Goal: Transaction & Acquisition: Purchase product/service

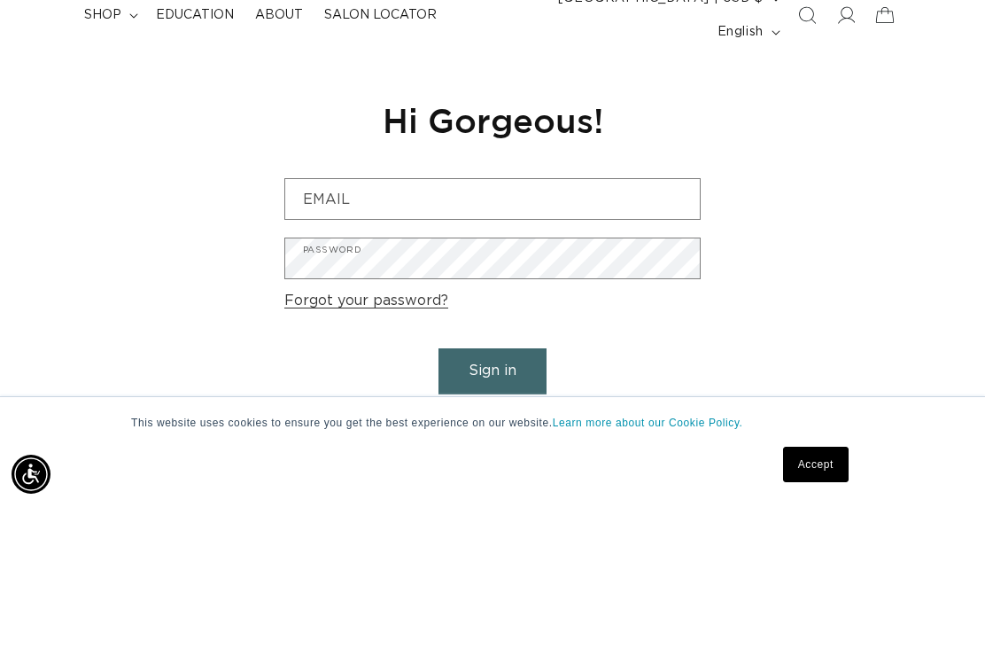
scroll to position [0, 859]
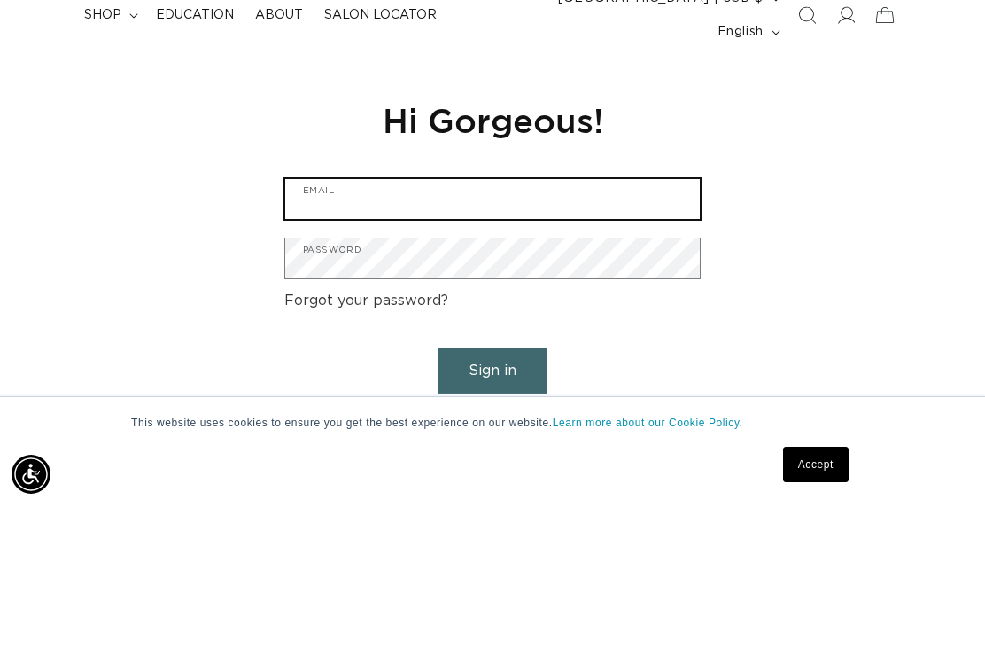
type input "lnknlogz@aol.com"
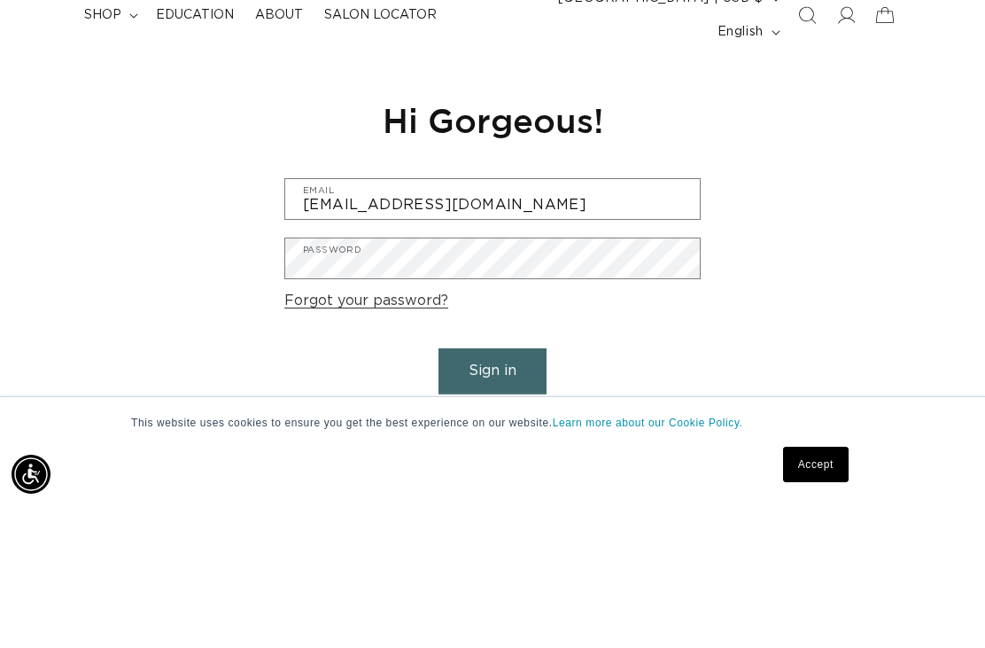
click at [493, 491] on button "Sign in" at bounding box center [493, 513] width 108 height 45
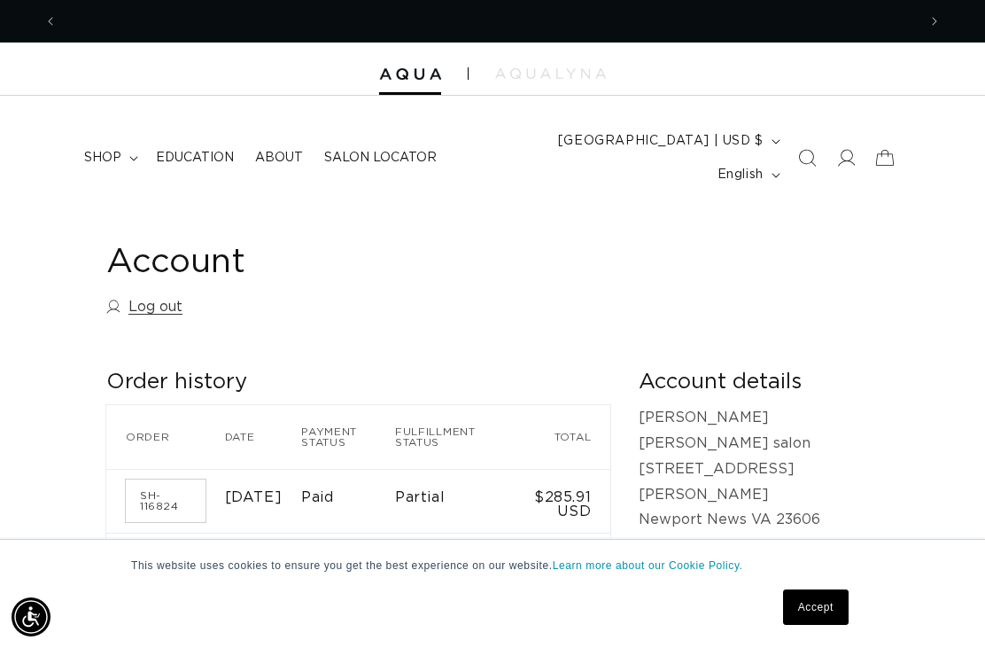
scroll to position [0, 1719]
click at [125, 142] on summary "shop" at bounding box center [110, 157] width 72 height 37
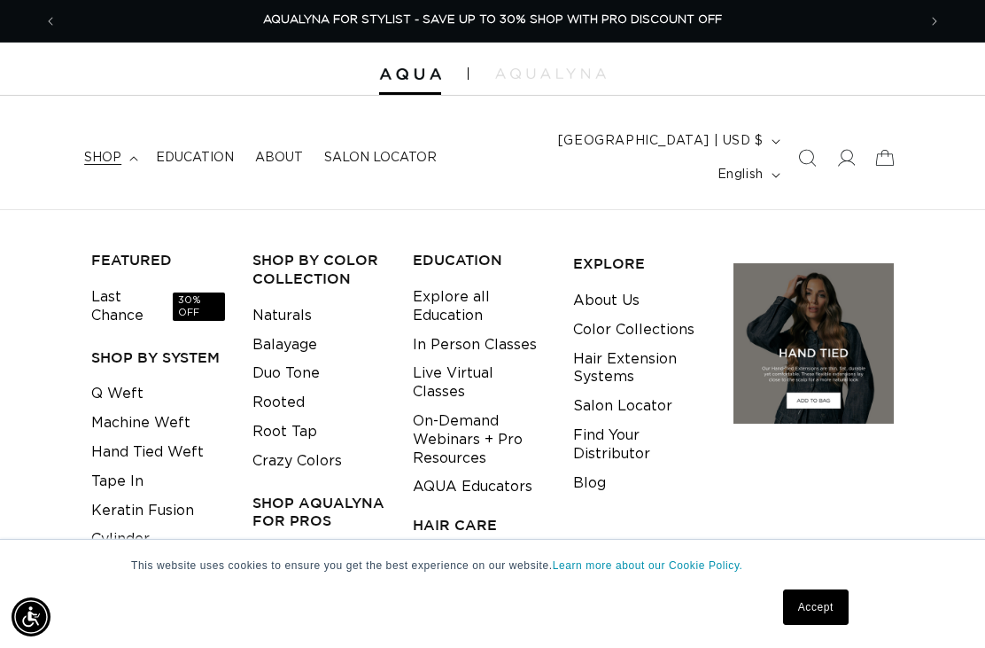
click at [115, 379] on link "Q Weft" at bounding box center [117, 393] width 52 height 29
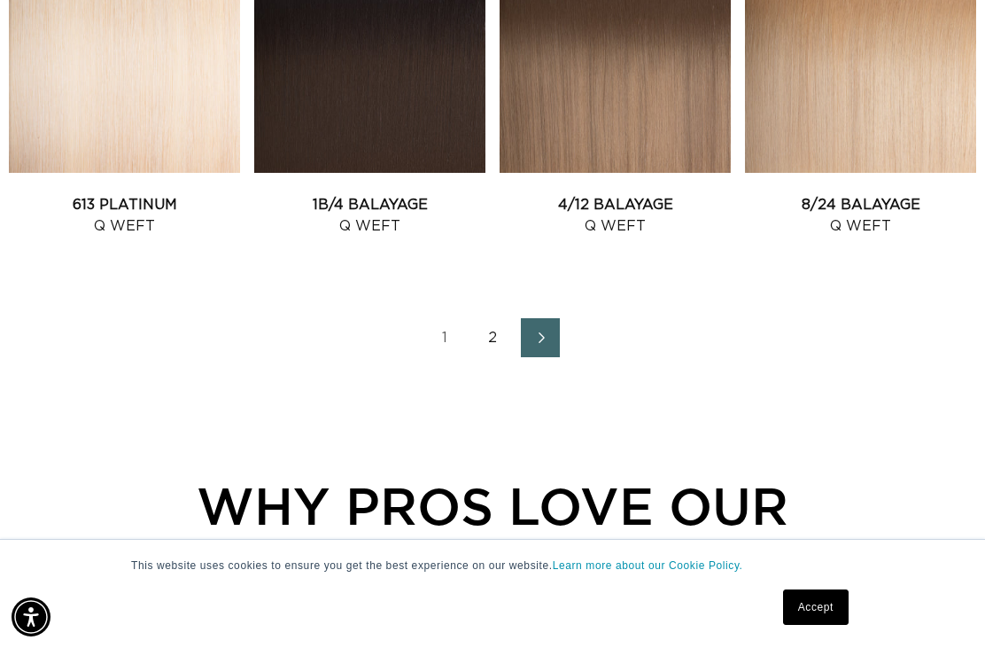
scroll to position [0, 1719]
click at [495, 318] on link "2" at bounding box center [492, 337] width 39 height 39
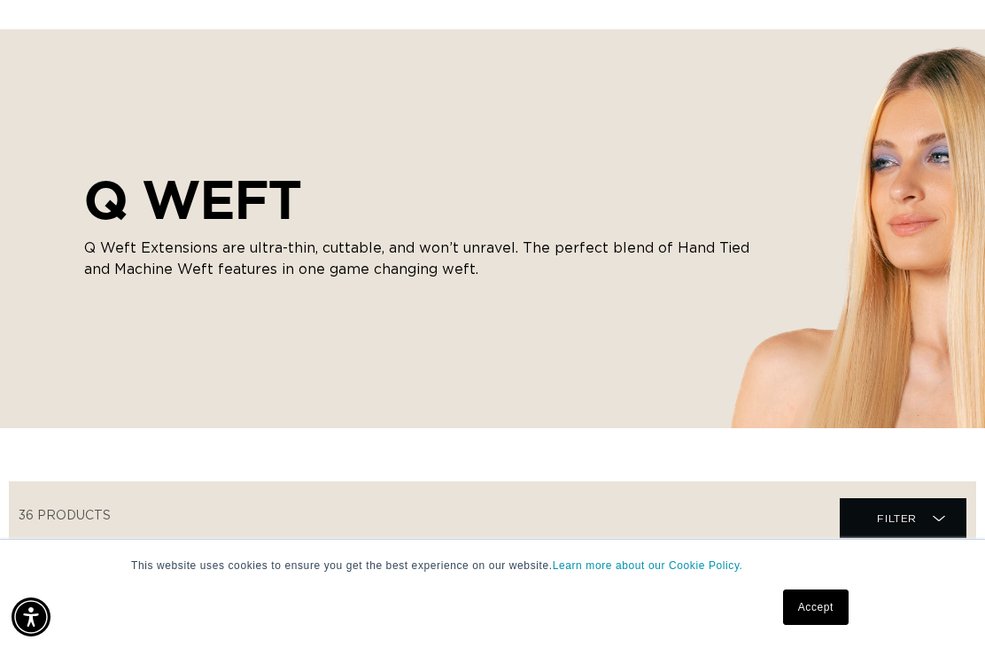
scroll to position [0, 0]
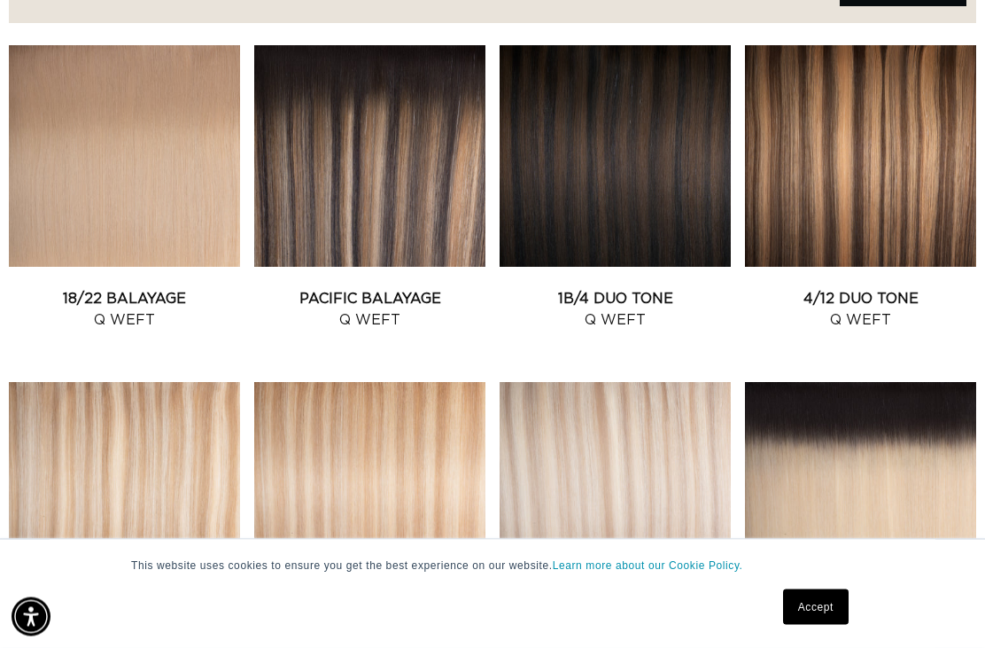
scroll to position [687, 0]
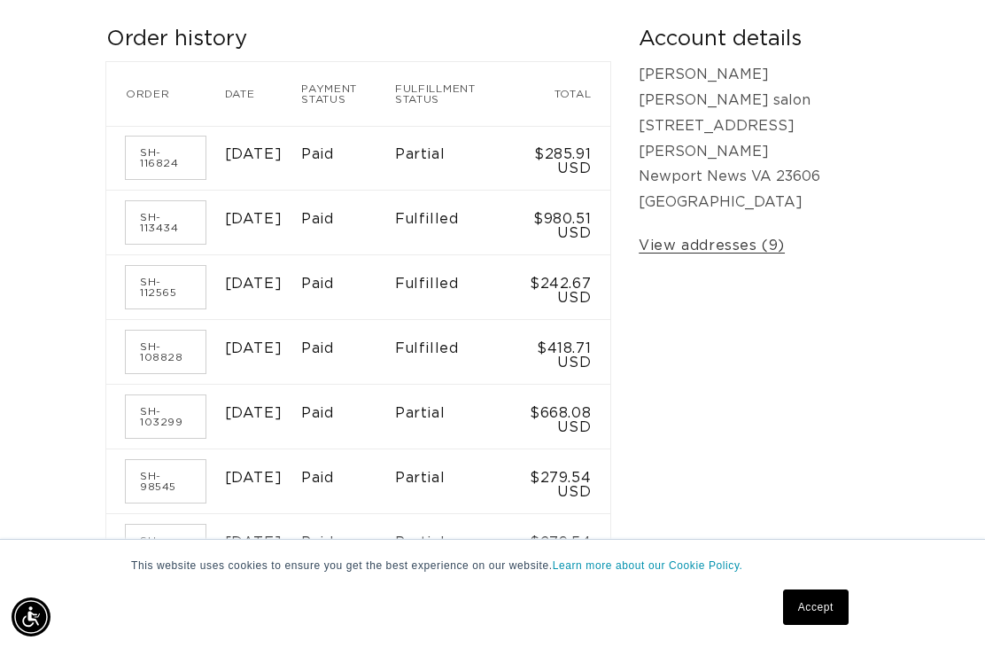
scroll to position [0, 1719]
click at [160, 201] on link "SH-113434" at bounding box center [166, 222] width 80 height 43
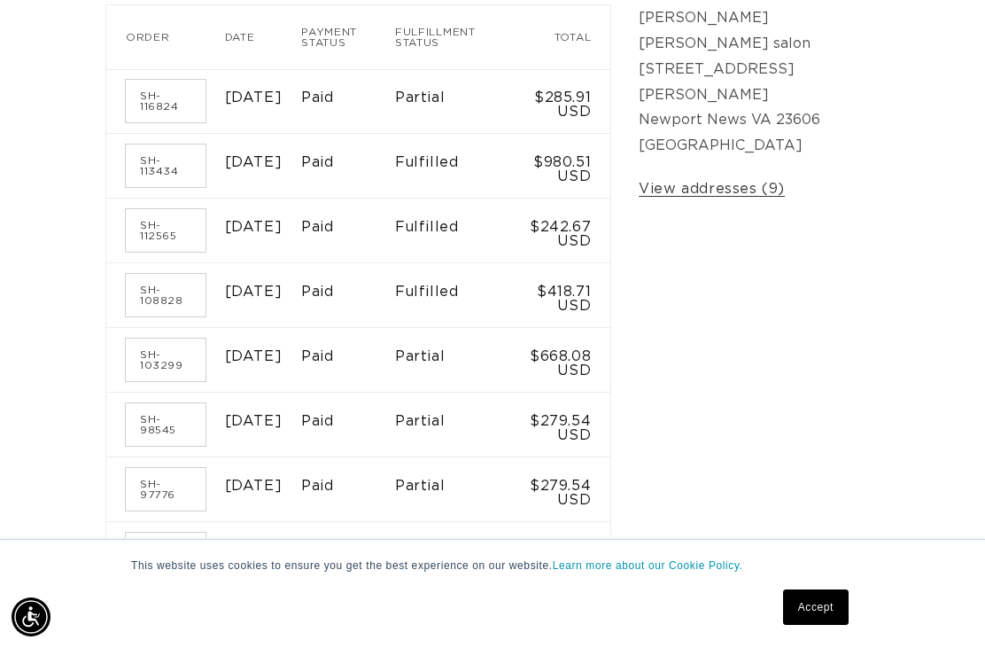
click at [302, 81] on td "[DATE]" at bounding box center [263, 101] width 77 height 65
click at [225, 83] on td "[DATE]" at bounding box center [263, 101] width 77 height 65
click at [155, 80] on link "SH-116824" at bounding box center [166, 101] width 80 height 43
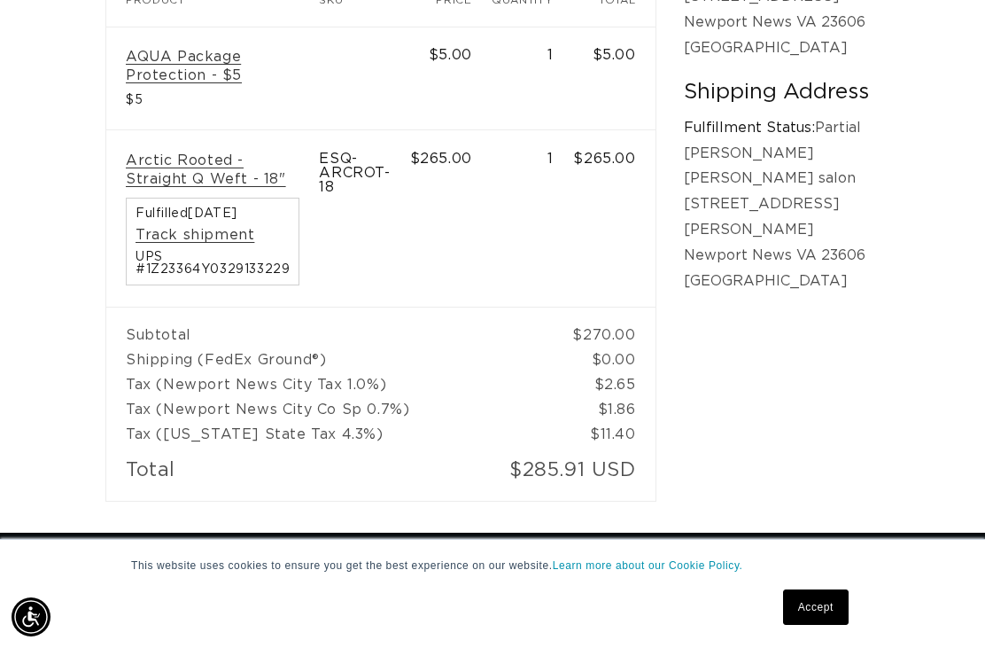
scroll to position [495, 0]
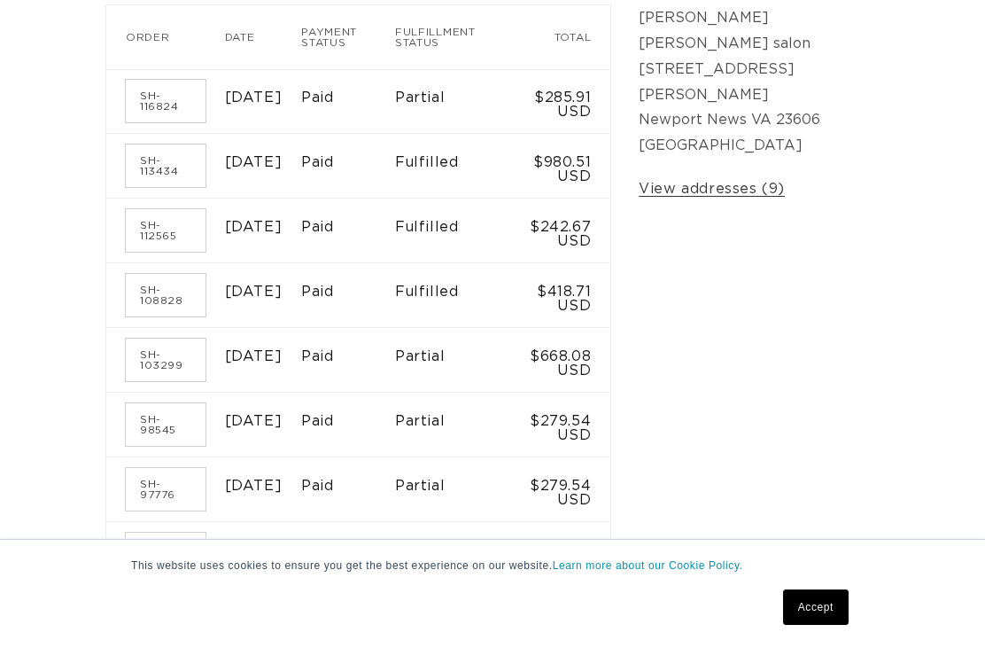
click at [154, 209] on link "SH-112565" at bounding box center [166, 230] width 80 height 43
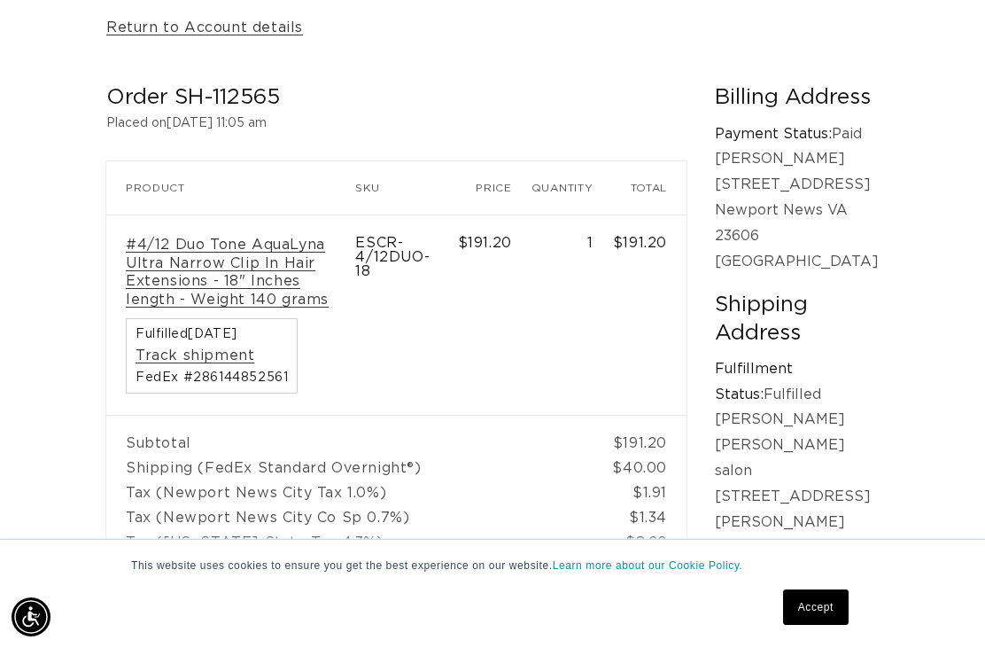
scroll to position [0, 859]
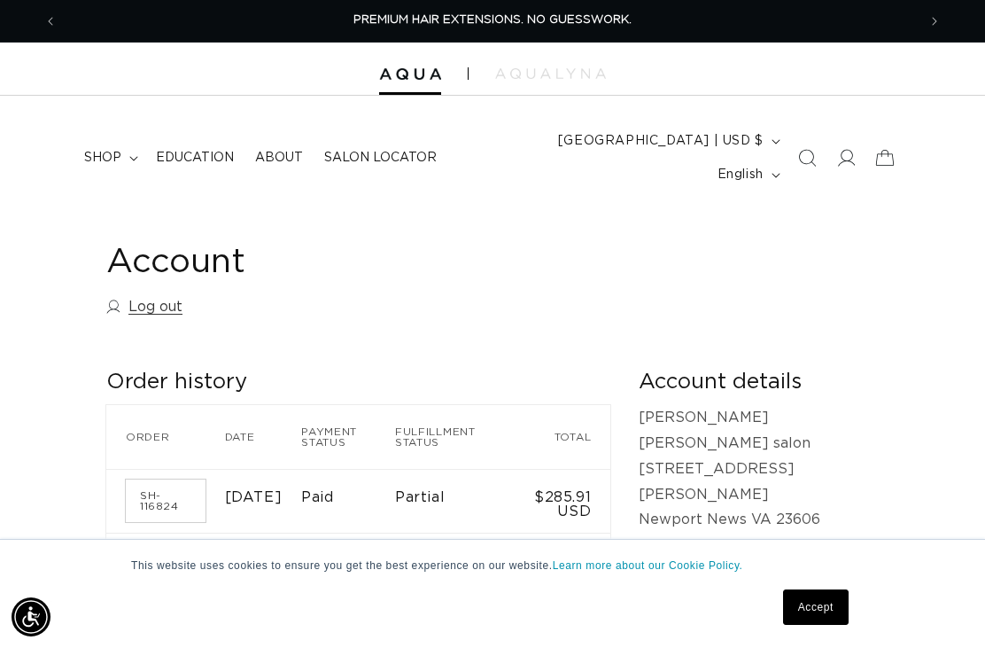
click at [125, 149] on summary "shop" at bounding box center [110, 157] width 72 height 37
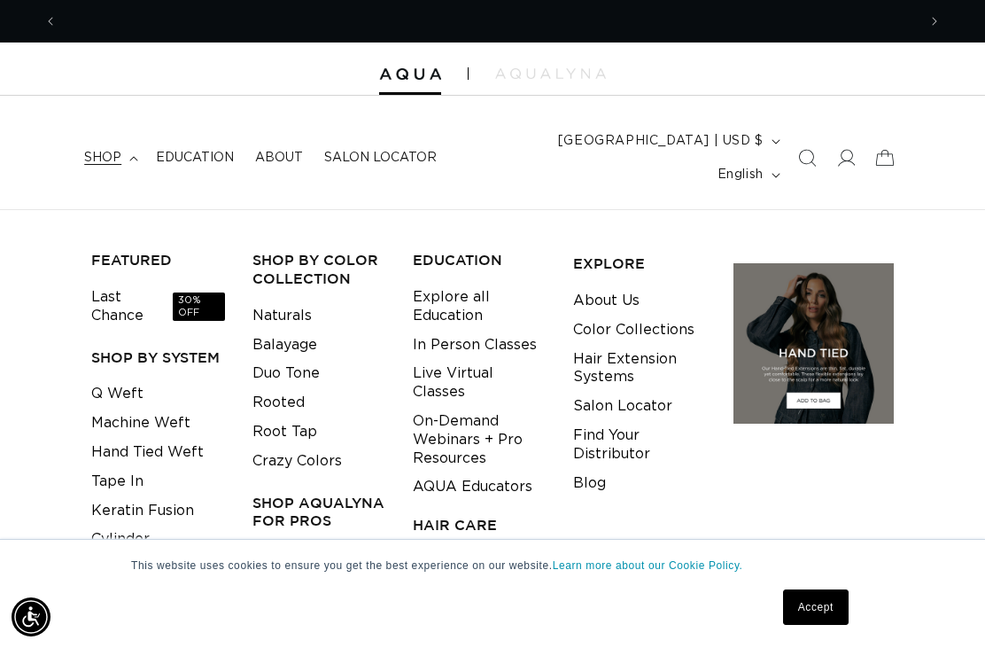
click at [128, 379] on link "Q Weft" at bounding box center [117, 393] width 52 height 29
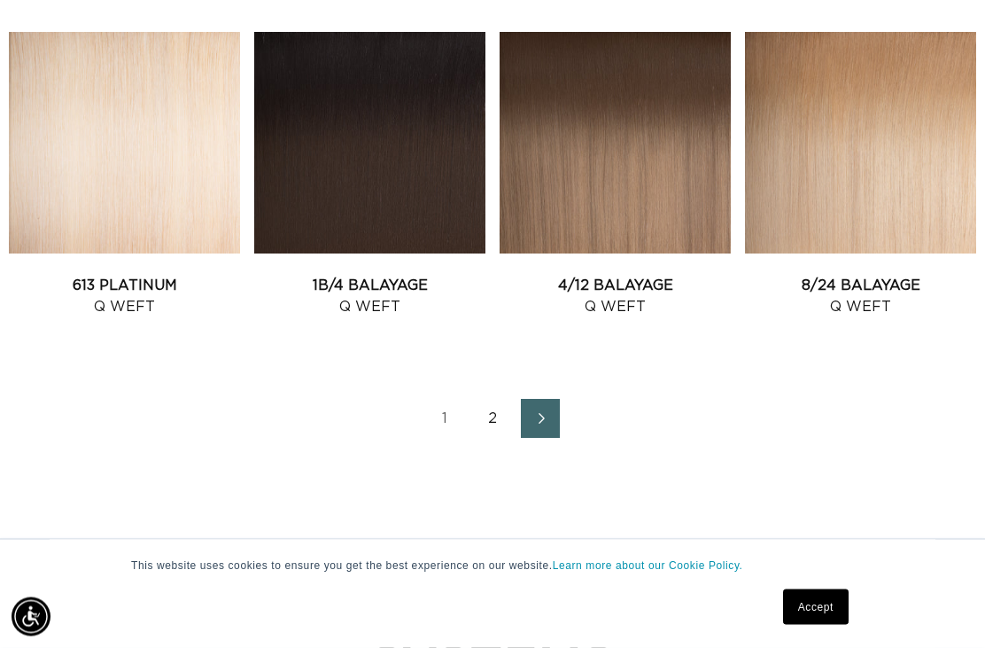
scroll to position [2101, 0]
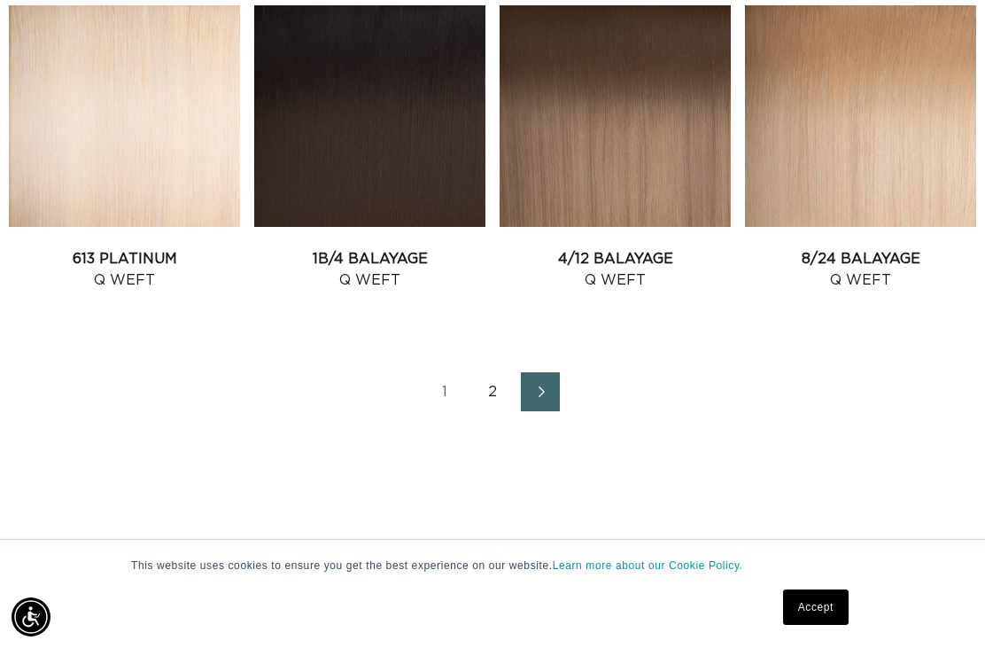
click at [498, 372] on link "2" at bounding box center [492, 391] width 39 height 39
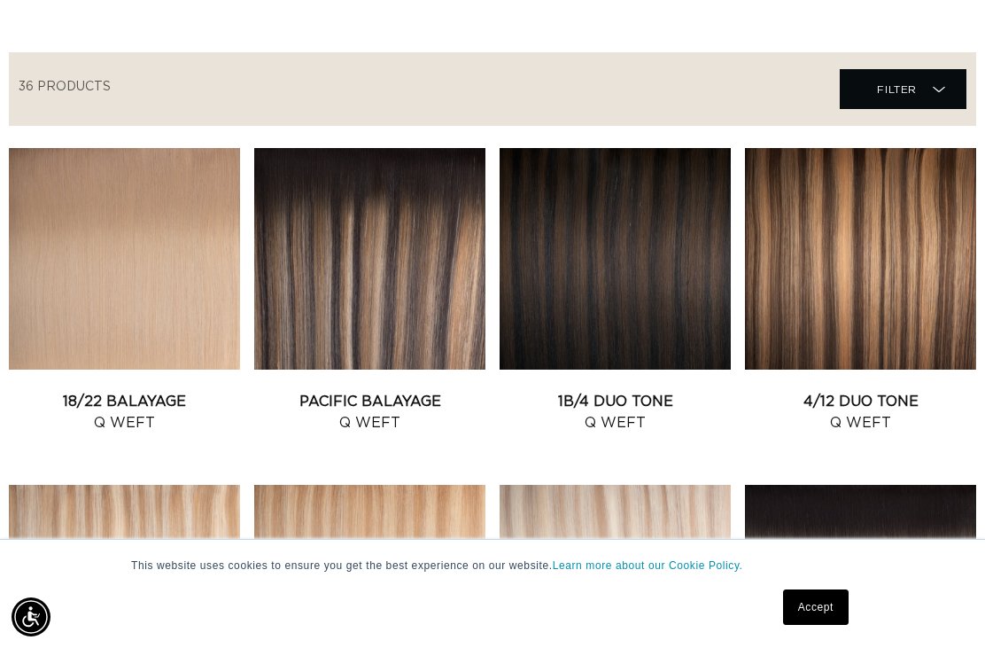
scroll to position [0, 1719]
click at [873, 391] on link "4/12 Duo Tone Q Weft" at bounding box center [860, 412] width 231 height 43
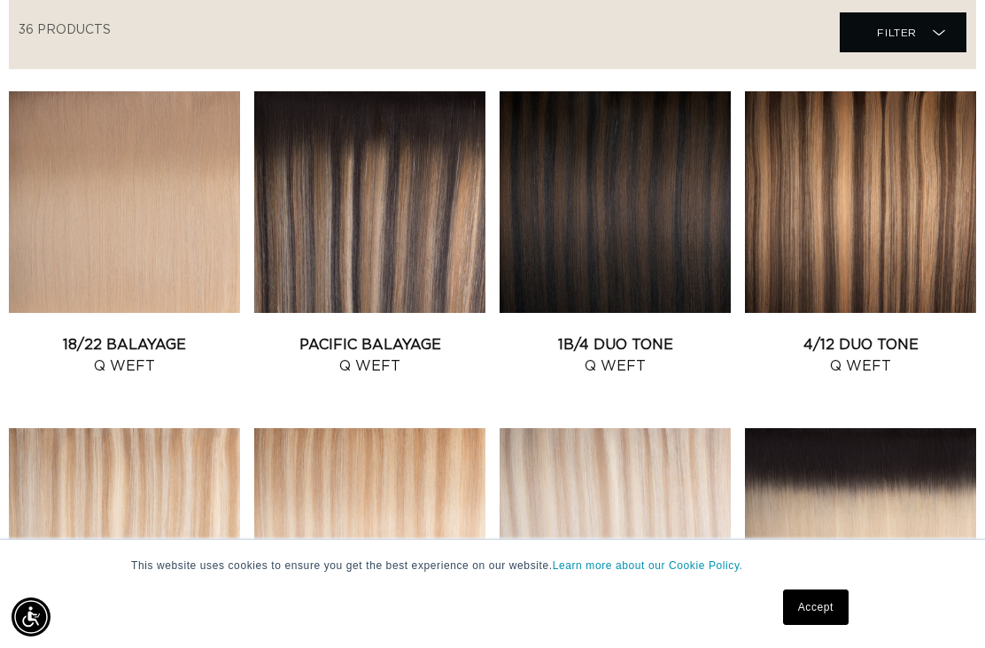
scroll to position [0, 0]
click at [375, 334] on link "Pacific Balayage Q Weft" at bounding box center [369, 355] width 231 height 43
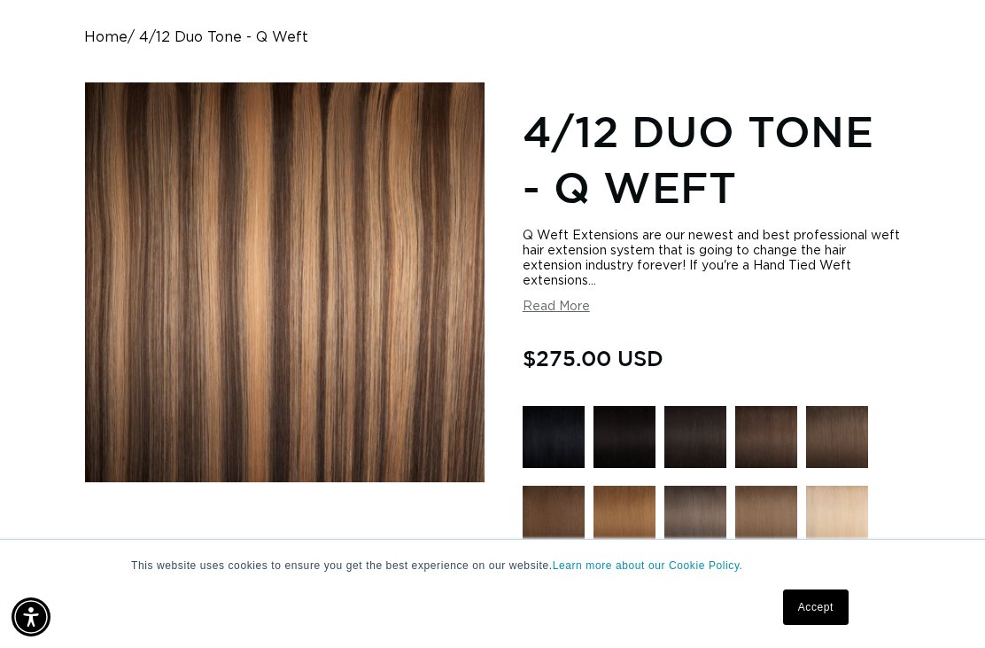
scroll to position [0, 859]
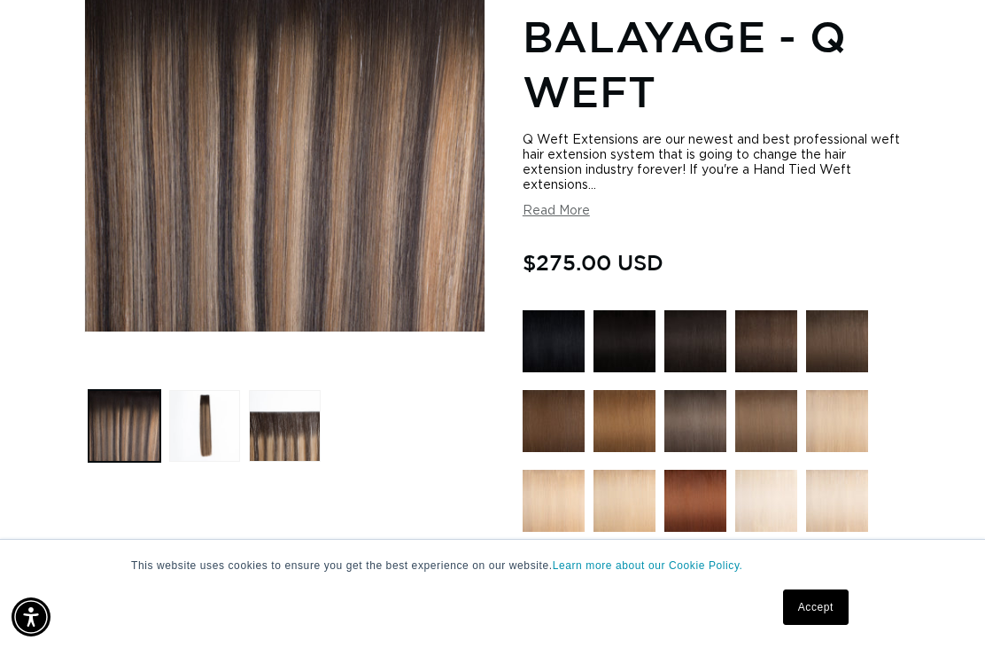
scroll to position [0, 859]
click at [291, 401] on button "Load image 3 in gallery view" at bounding box center [285, 426] width 72 height 72
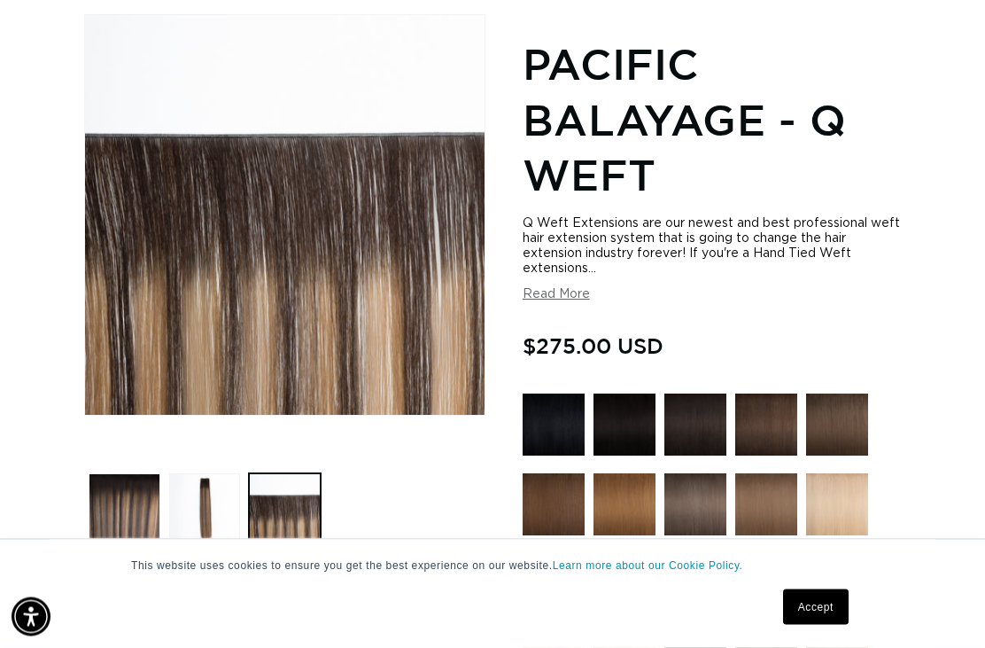
scroll to position [243, 0]
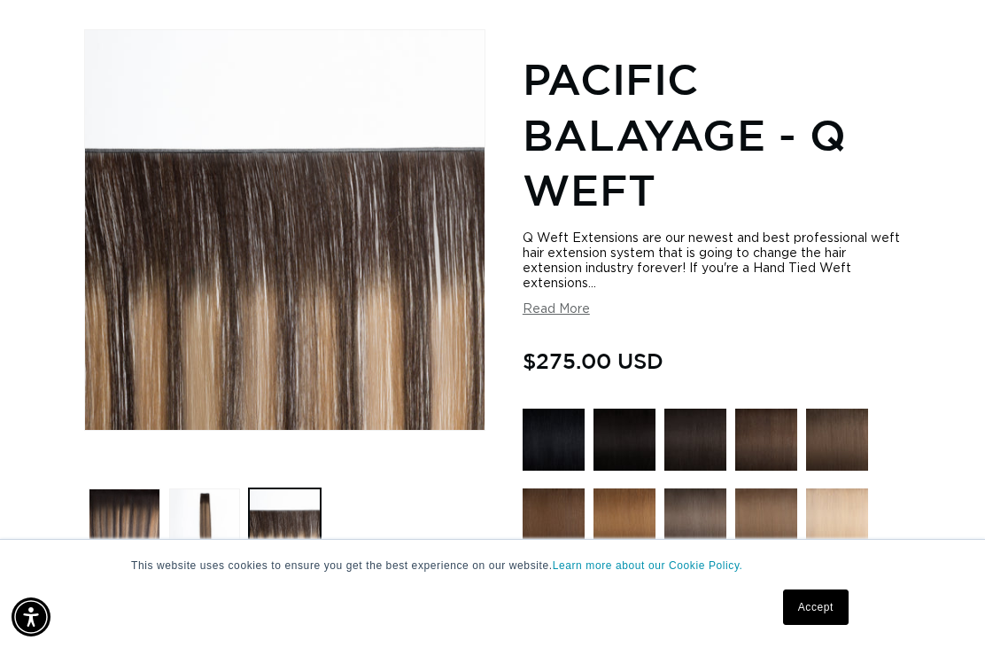
click at [138, 505] on button "Load image 1 in gallery view" at bounding box center [125, 524] width 72 height 72
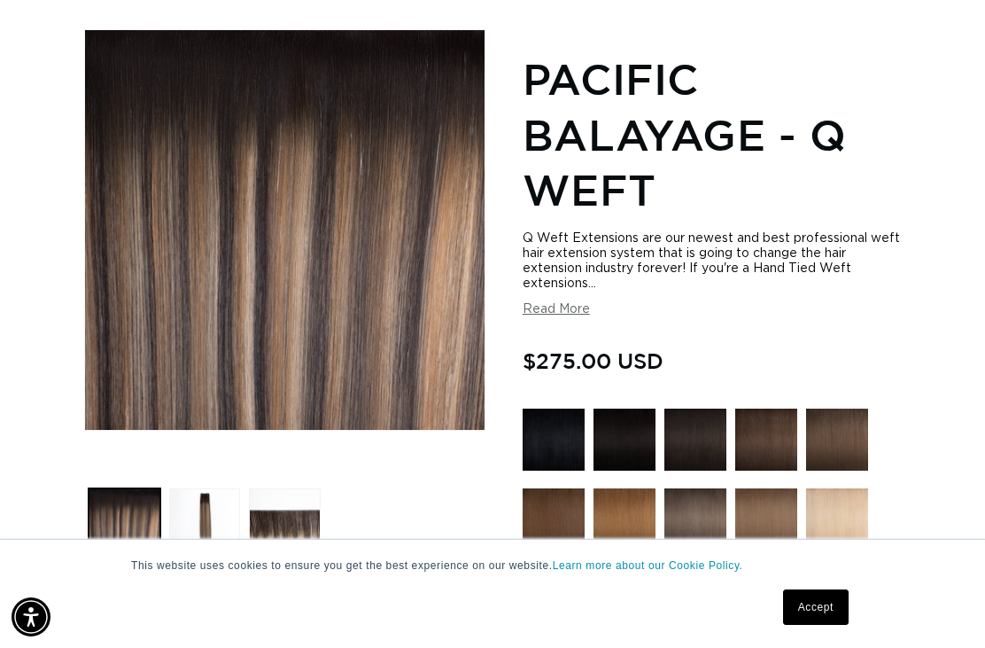
click at [206, 509] on button "Load image 2 in gallery view" at bounding box center [205, 524] width 72 height 72
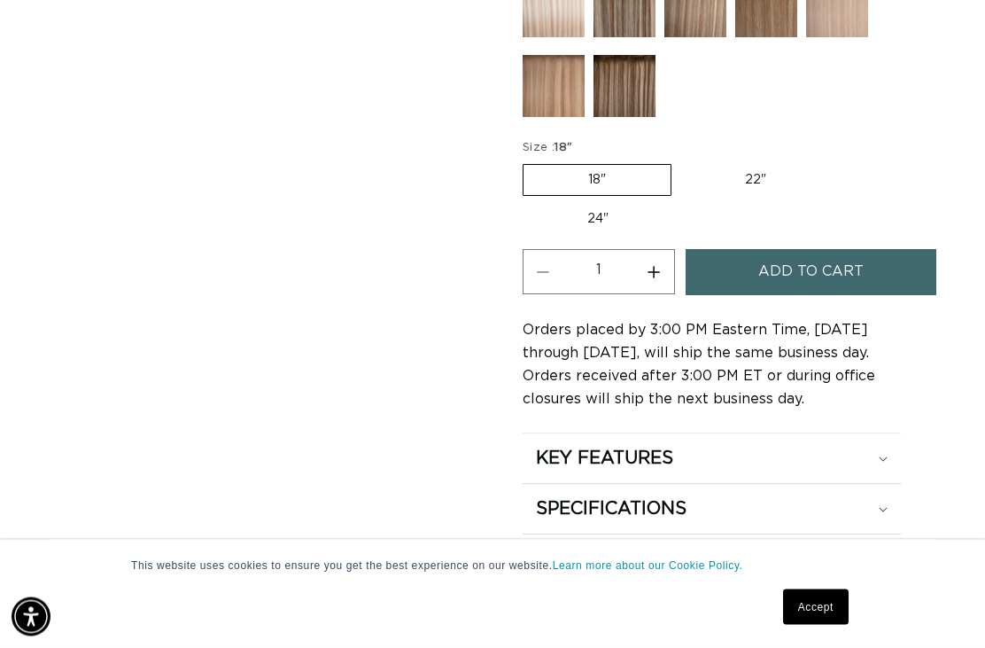
scroll to position [1157, 0]
click at [793, 256] on span "Add to cart" at bounding box center [810, 271] width 105 height 45
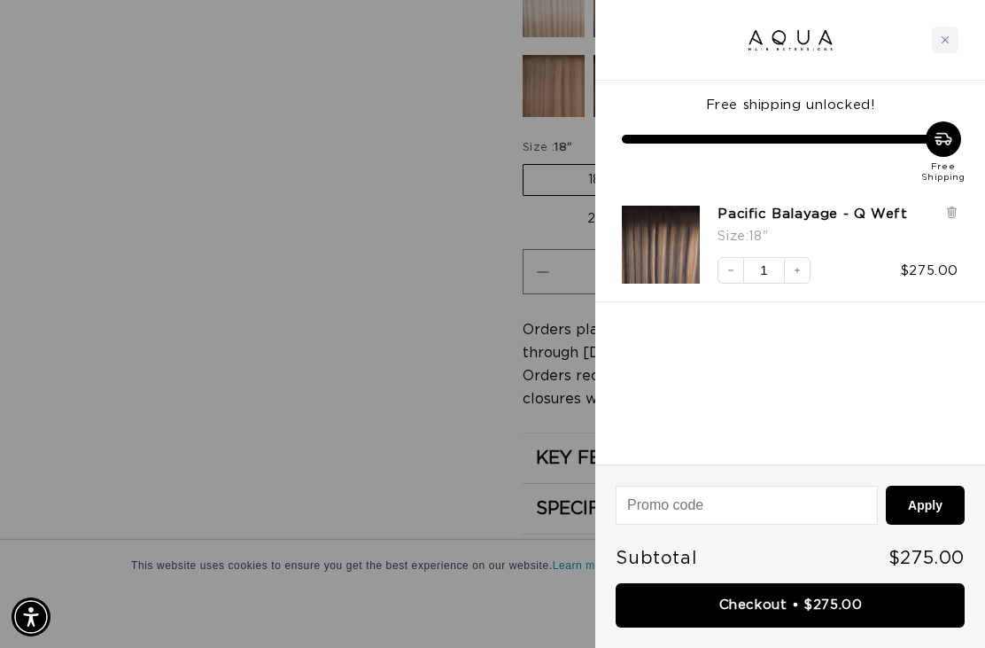
scroll to position [0, 1719]
click at [803, 607] on link "Checkout • $275.00" at bounding box center [790, 605] width 349 height 45
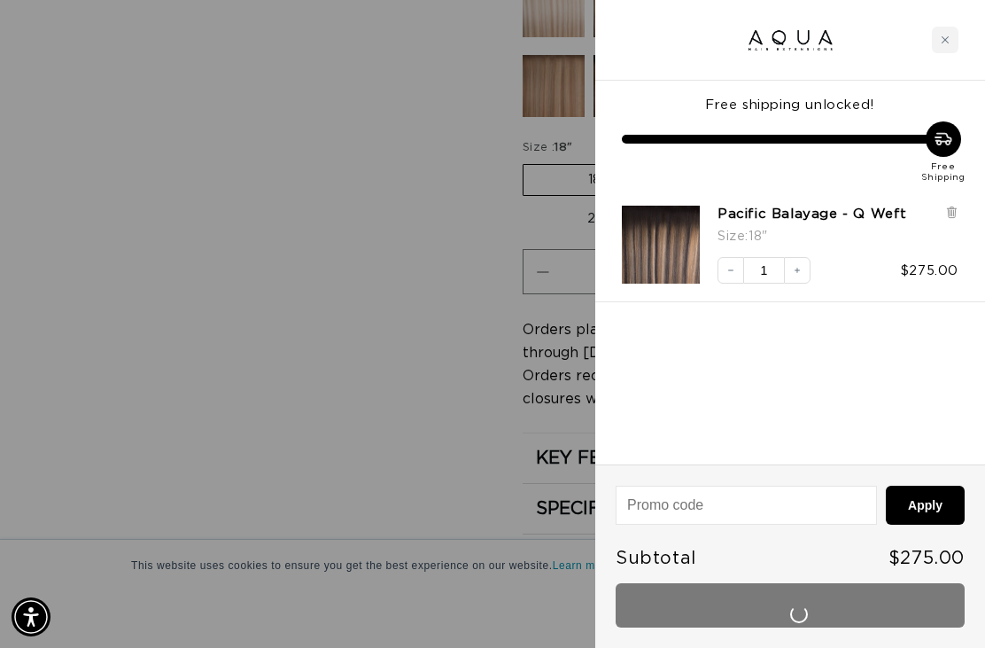
scroll to position [0, 0]
